Goal: Information Seeking & Learning: Understand process/instructions

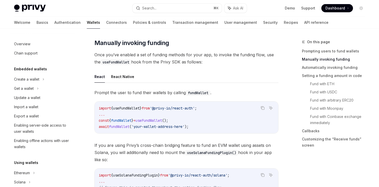
scroll to position [130, 0]
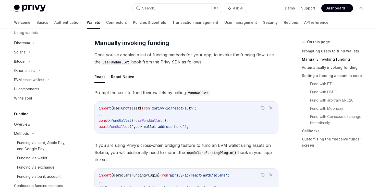
type textarea "*"
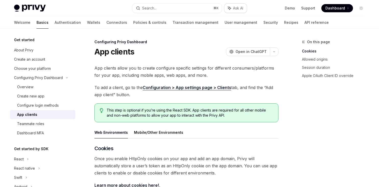
click at [234, 6] on span "Ask AI" at bounding box center [238, 8] width 10 height 5
type textarea "*"
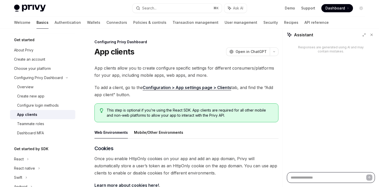
paste textarea "**********"
type textarea "**********"
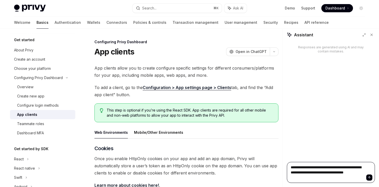
type textarea "*"
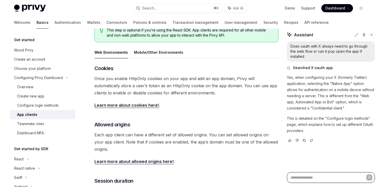
scroll to position [86, 0]
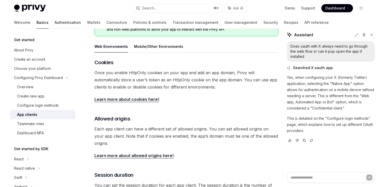
click at [55, 20] on link "Authentication" at bounding box center [68, 22] width 26 height 12
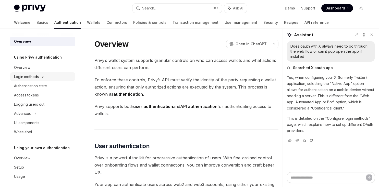
scroll to position [4, 0]
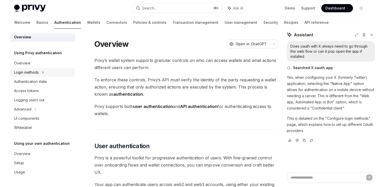
click at [34, 69] on div "Login methods" at bounding box center [26, 72] width 25 height 6
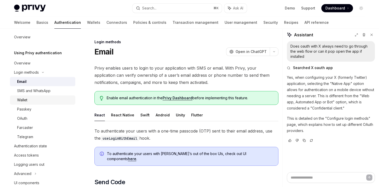
scroll to position [15, 0]
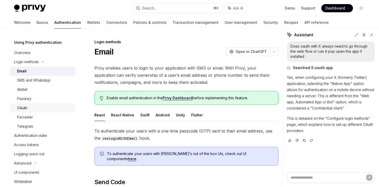
click at [43, 107] on div "OAuth" at bounding box center [44, 108] width 55 height 6
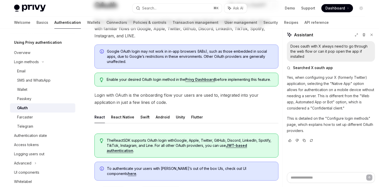
scroll to position [48, 0]
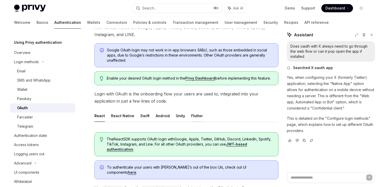
click at [191, 117] on button "Flutter" at bounding box center [197, 116] width 12 height 12
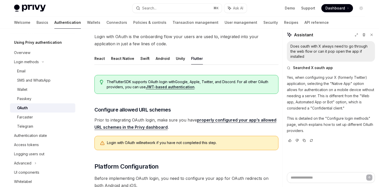
scroll to position [104, 0]
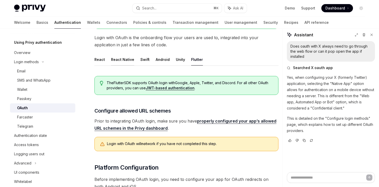
click at [125, 63] on button "React Native" at bounding box center [122, 59] width 23 height 12
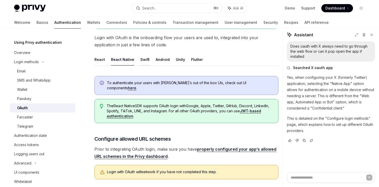
click at [146, 63] on button "Swift" at bounding box center [145, 59] width 9 height 12
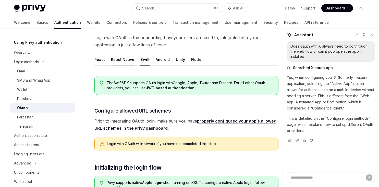
click at [126, 59] on button "React Native" at bounding box center [122, 59] width 23 height 12
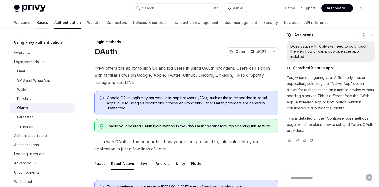
click at [37, 22] on link "Basics" at bounding box center [43, 22] width 12 height 12
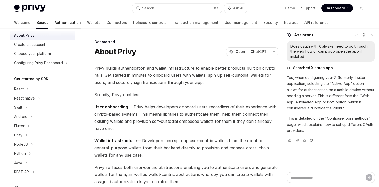
click at [55, 21] on link "Authentication" at bounding box center [68, 22] width 26 height 12
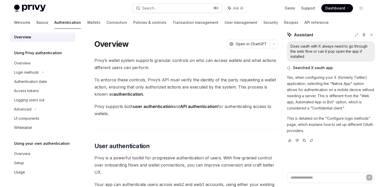
click at [168, 9] on button "Search... ⌘ K" at bounding box center [177, 8] width 89 height 9
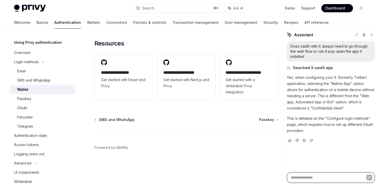
scroll to position [573, 0]
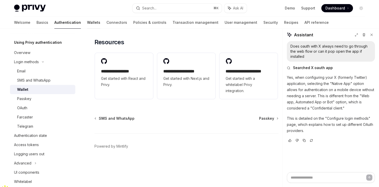
click at [87, 18] on link "Wallets" at bounding box center [93, 22] width 13 height 12
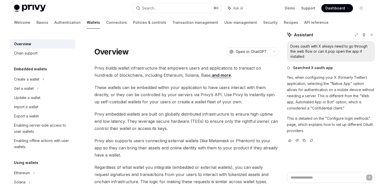
scroll to position [11, 0]
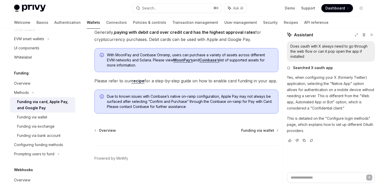
scroll to position [129, 0]
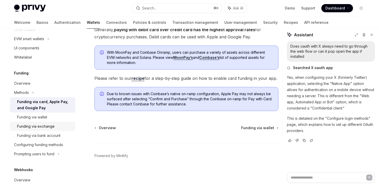
click at [43, 124] on div "Funding via exchange" at bounding box center [36, 126] width 38 height 6
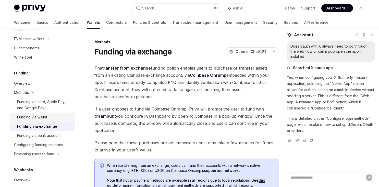
click at [42, 118] on div "Funding via wallet" at bounding box center [32, 117] width 30 height 6
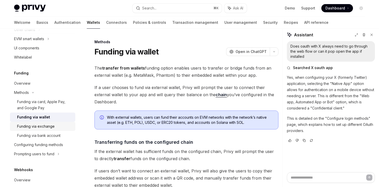
click at [57, 123] on link "Funding via exchange" at bounding box center [42, 126] width 65 height 9
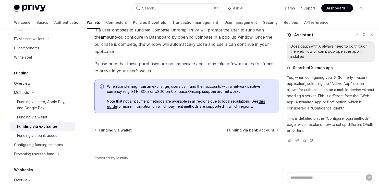
scroll to position [81, 0]
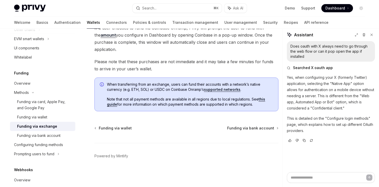
click at [208, 90] on link "supported networks" at bounding box center [222, 89] width 37 height 5
click at [47, 145] on div "Configuring funding methods" at bounding box center [38, 145] width 49 height 6
type textarea "*"
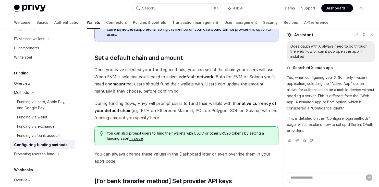
scroll to position [276, 0]
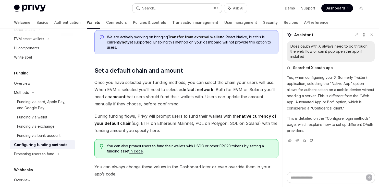
click at [157, 8] on button "Search... ⌘ K" at bounding box center [177, 8] width 89 height 9
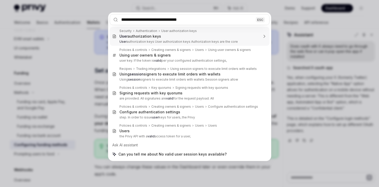
type input "**********"
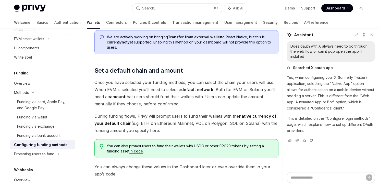
type textarea "*"
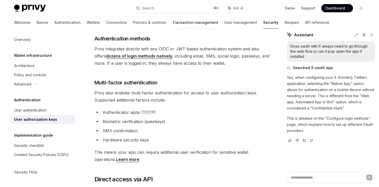
scroll to position [93, 0]
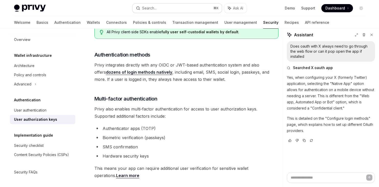
click at [155, 7] on div "Search..." at bounding box center [149, 8] width 14 height 6
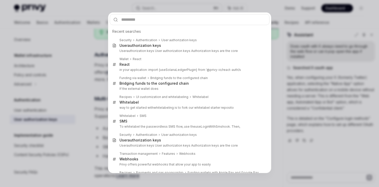
type input "**********"
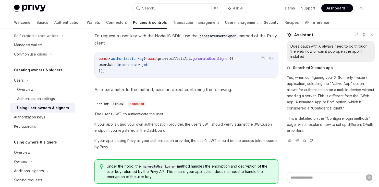
scroll to position [218, 0]
click at [34, 88] on div "Overview" at bounding box center [44, 89] width 55 height 6
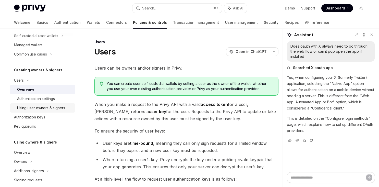
click at [52, 105] on div "Using user owners & signers" at bounding box center [41, 108] width 48 height 6
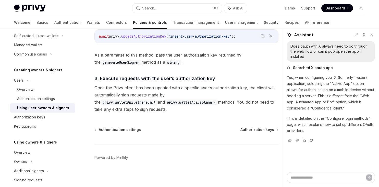
scroll to position [419, 0]
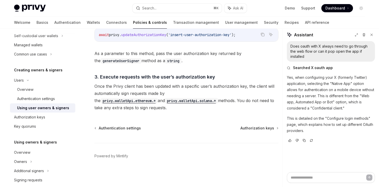
click at [62, 110] on div "Using user owners & signers" at bounding box center [43, 108] width 52 height 6
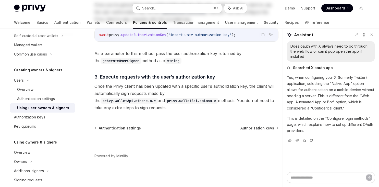
scroll to position [0, 0]
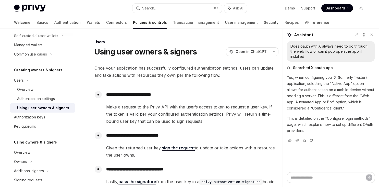
click at [49, 112] on link "Using user owners & signers" at bounding box center [42, 107] width 65 height 9
click at [46, 117] on div "Authorization keys" at bounding box center [43, 117] width 58 height 6
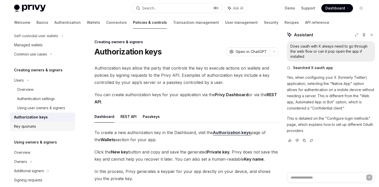
click at [37, 128] on div "Key quorums" at bounding box center [43, 126] width 58 height 6
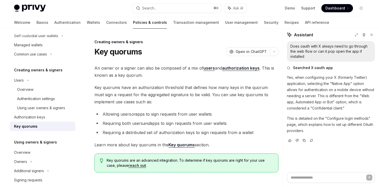
click at [57, 125] on div "Key quorums" at bounding box center [43, 126] width 58 height 6
click at [53, 120] on div "Authorization keys" at bounding box center [43, 117] width 58 height 6
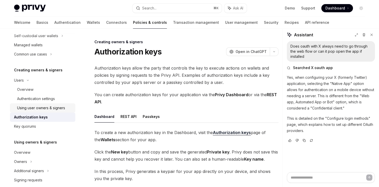
click at [63, 110] on div "Using user owners & signers" at bounding box center [41, 108] width 48 height 6
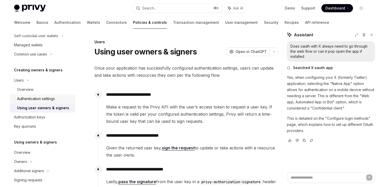
click at [53, 97] on div "Authentication settings" at bounding box center [36, 99] width 38 height 6
type textarea "*"
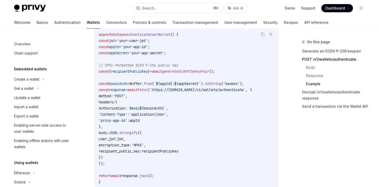
scroll to position [814, 0]
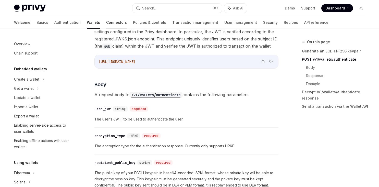
click at [106, 24] on link "Connectors" at bounding box center [116, 22] width 21 height 12
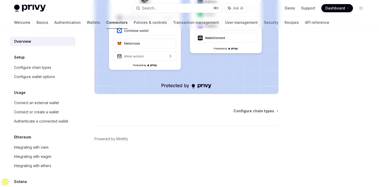
scroll to position [9, 0]
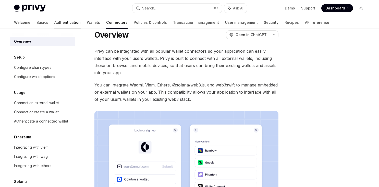
click at [54, 24] on link "Authentication" at bounding box center [67, 22] width 26 height 12
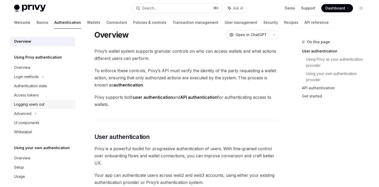
scroll to position [4, 0]
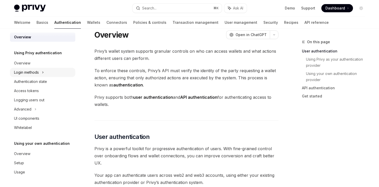
click at [50, 70] on div "Login methods" at bounding box center [42, 72] width 65 height 9
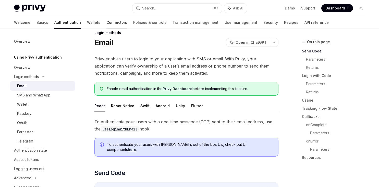
click at [107, 24] on link "Connectors" at bounding box center [117, 22] width 21 height 12
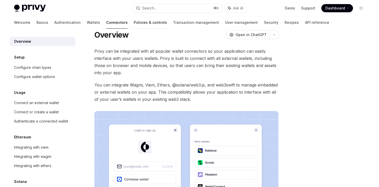
click at [134, 26] on link "Policies & controls" at bounding box center [150, 22] width 33 height 12
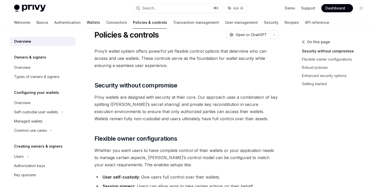
click at [87, 26] on link "Wallets" at bounding box center [93, 22] width 13 height 12
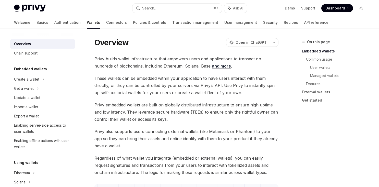
click at [80, 22] on div "Welcome Basics Authentication Wallets Connectors Policies & controls Transactio…" at bounding box center [171, 22] width 315 height 12
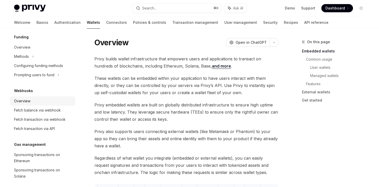
scroll to position [185, 0]
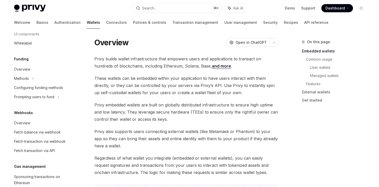
click at [39, 62] on div "Funding Overview Methods Configuring funding methods Prompting users to fund" at bounding box center [42, 78] width 65 height 45
click at [17, 67] on div "Overview" at bounding box center [22, 69] width 16 height 6
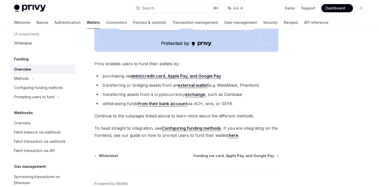
scroll to position [185, 0]
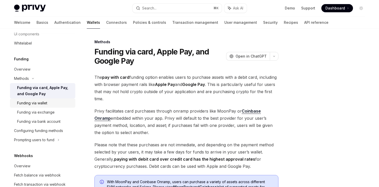
click at [39, 104] on div "Funding via wallet" at bounding box center [32, 103] width 30 height 6
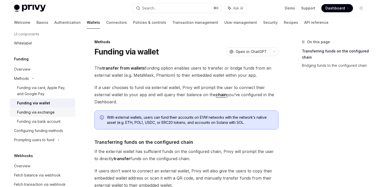
click at [34, 113] on div "Funding via exchange" at bounding box center [36, 112] width 38 height 6
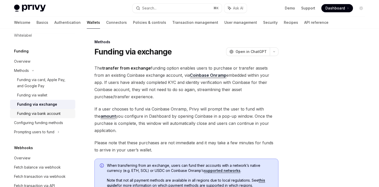
click at [41, 110] on div "Funding via bank account" at bounding box center [38, 113] width 43 height 6
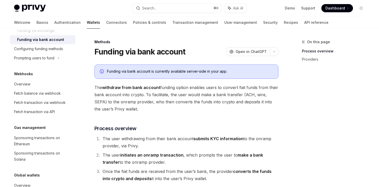
scroll to position [242, 0]
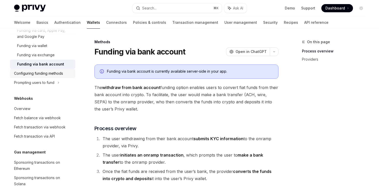
click at [46, 73] on div "Configuring funding methods" at bounding box center [38, 73] width 49 height 6
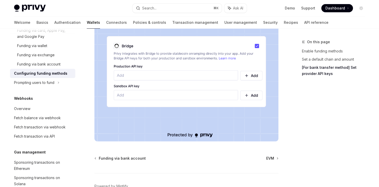
scroll to position [477, 0]
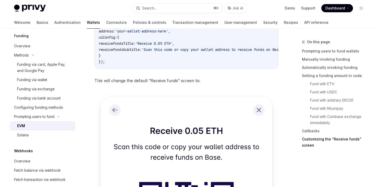
scroll to position [198, 0]
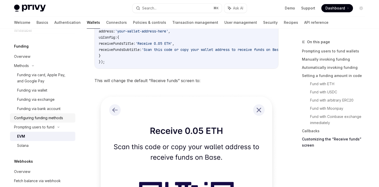
click at [46, 115] on div "Configuring funding methods" at bounding box center [38, 118] width 49 height 6
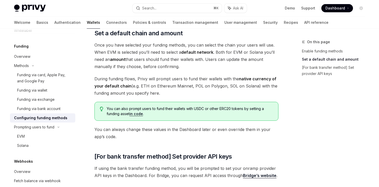
scroll to position [295, 0]
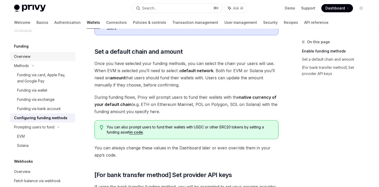
click at [35, 56] on div "Overview" at bounding box center [43, 56] width 58 height 6
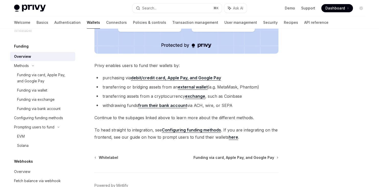
scroll to position [182, 0]
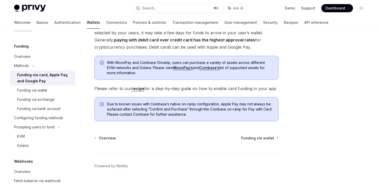
scroll to position [129, 0]
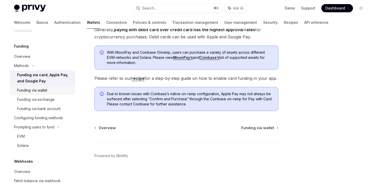
click at [51, 93] on div "Funding via wallet" at bounding box center [44, 90] width 55 height 6
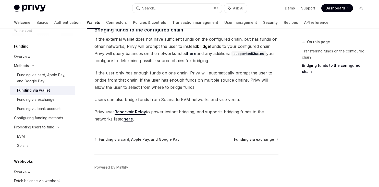
scroll to position [183, 0]
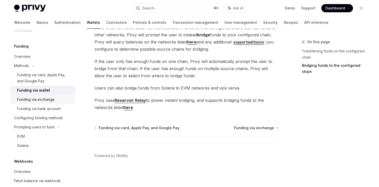
click at [53, 99] on div "Funding via exchange" at bounding box center [36, 99] width 38 height 6
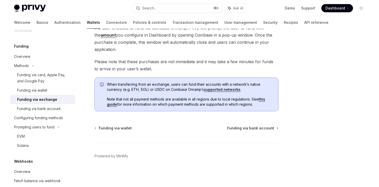
scroll to position [80, 0]
click at [55, 102] on div "Funding via exchange" at bounding box center [44, 99] width 55 height 6
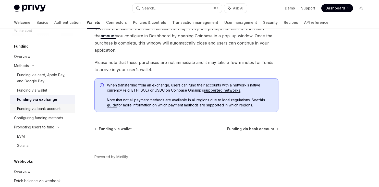
scroll to position [0, 0]
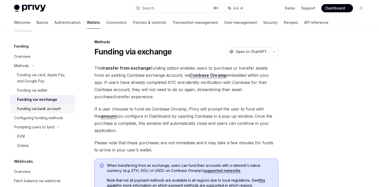
click at [42, 106] on div "Funding via bank account" at bounding box center [38, 109] width 43 height 6
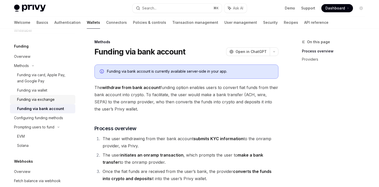
click at [49, 100] on div "Funding via exchange" at bounding box center [36, 99] width 38 height 6
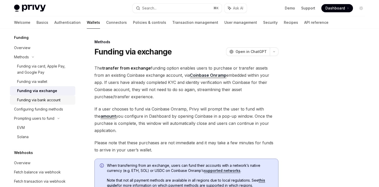
scroll to position [211, 0]
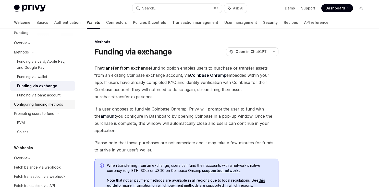
click at [52, 105] on div "Configuring funding methods" at bounding box center [38, 104] width 49 height 6
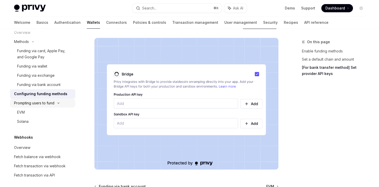
scroll to position [224, 0]
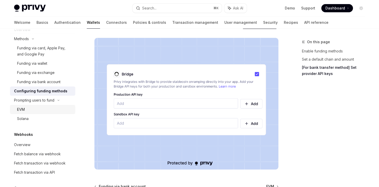
click at [54, 113] on link "EVM" at bounding box center [42, 109] width 65 height 9
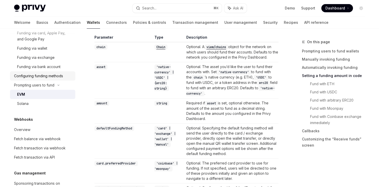
scroll to position [216, 0]
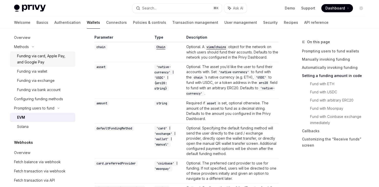
click at [51, 65] on div "Funding via card, Apple Pay, and Google Pay" at bounding box center [44, 59] width 55 height 12
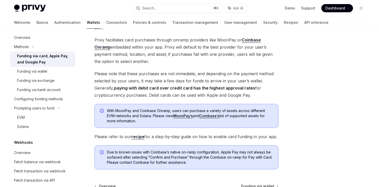
scroll to position [129, 0]
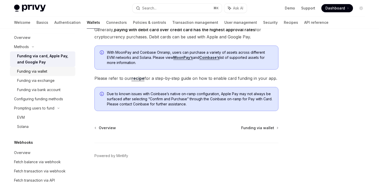
click at [37, 72] on div "Funding via wallet" at bounding box center [32, 71] width 30 height 6
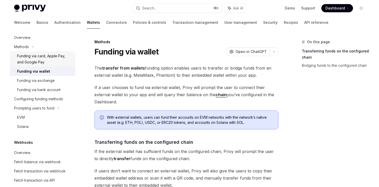
click at [47, 63] on div "Funding via card, Apple Pay, and Google Pay" at bounding box center [44, 59] width 55 height 12
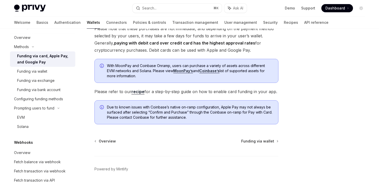
scroll to position [118, 0]
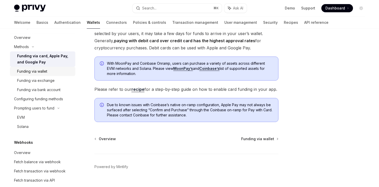
click at [54, 70] on div "Funding via wallet" at bounding box center [44, 71] width 55 height 6
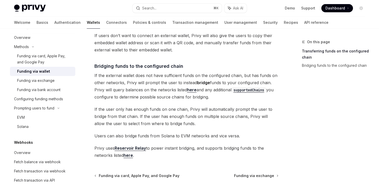
scroll to position [129, 0]
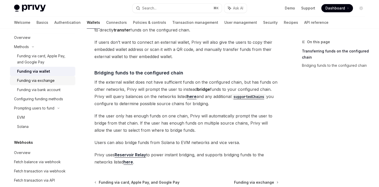
click at [45, 77] on div "Funding via exchange" at bounding box center [36, 80] width 38 height 6
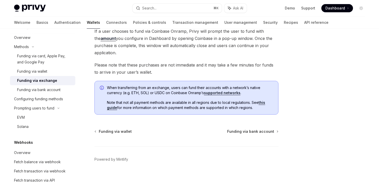
scroll to position [78, 0]
click at [111, 107] on link "this guide" at bounding box center [186, 104] width 158 height 10
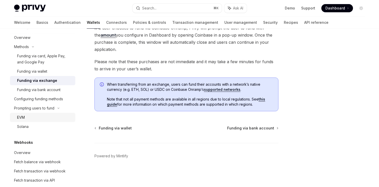
click at [31, 113] on link "EVM" at bounding box center [42, 117] width 65 height 9
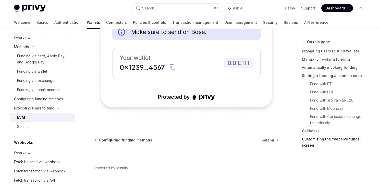
scroll to position [1723, 0]
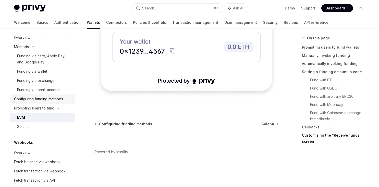
click at [48, 97] on div "Configuring funding methods" at bounding box center [38, 99] width 49 height 6
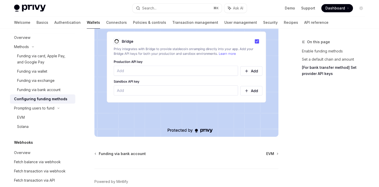
scroll to position [521, 0]
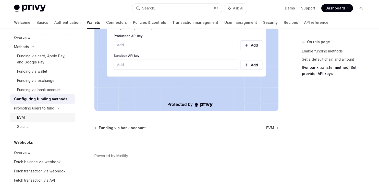
click at [33, 120] on div "EVM" at bounding box center [44, 117] width 55 height 6
type textarea "*"
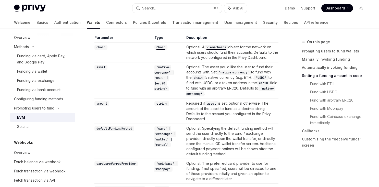
scroll to position [485, 0]
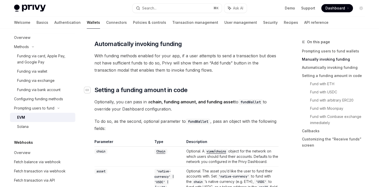
click at [87, 91] on div "Navigate to header" at bounding box center [87, 90] width 6 height 6
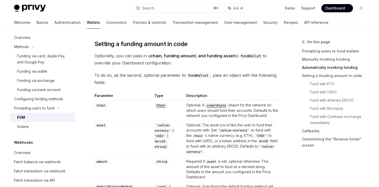
scroll to position [429, 0]
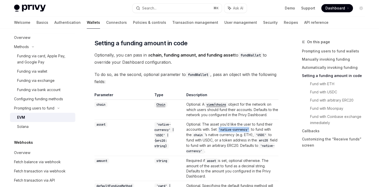
drag, startPoint x: 257, startPoint y: 130, endPoint x: 224, endPoint y: 130, distance: 32.2
click at [224, 130] on code "'native-currency'" at bounding box center [234, 129] width 34 height 5
copy code "'native-currency'"
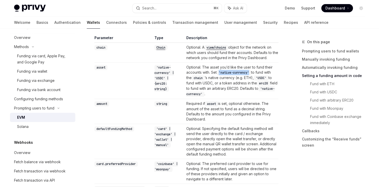
scroll to position [494, 0]
